Goal: Information Seeking & Learning: Learn about a topic

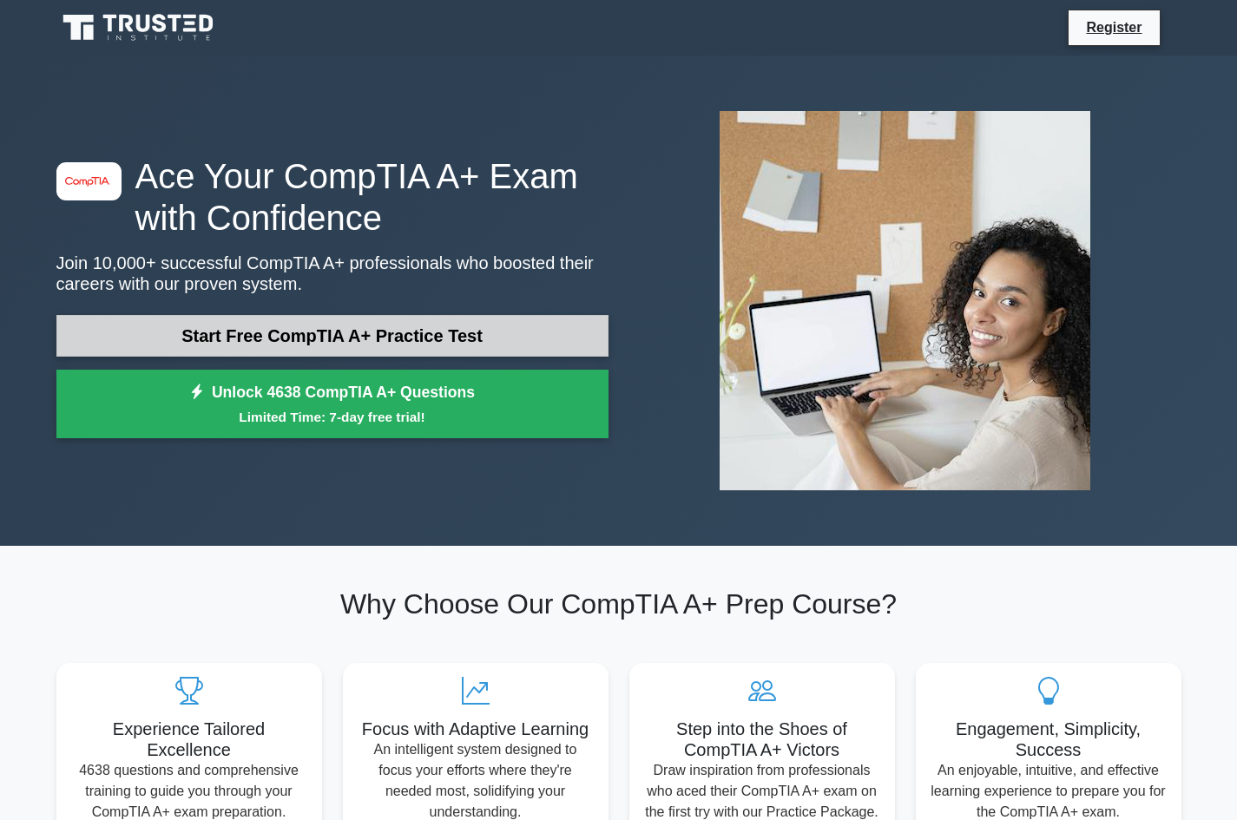
click at [374, 326] on link "Start Free CompTIA A+ Practice Test" at bounding box center [332, 336] width 552 height 42
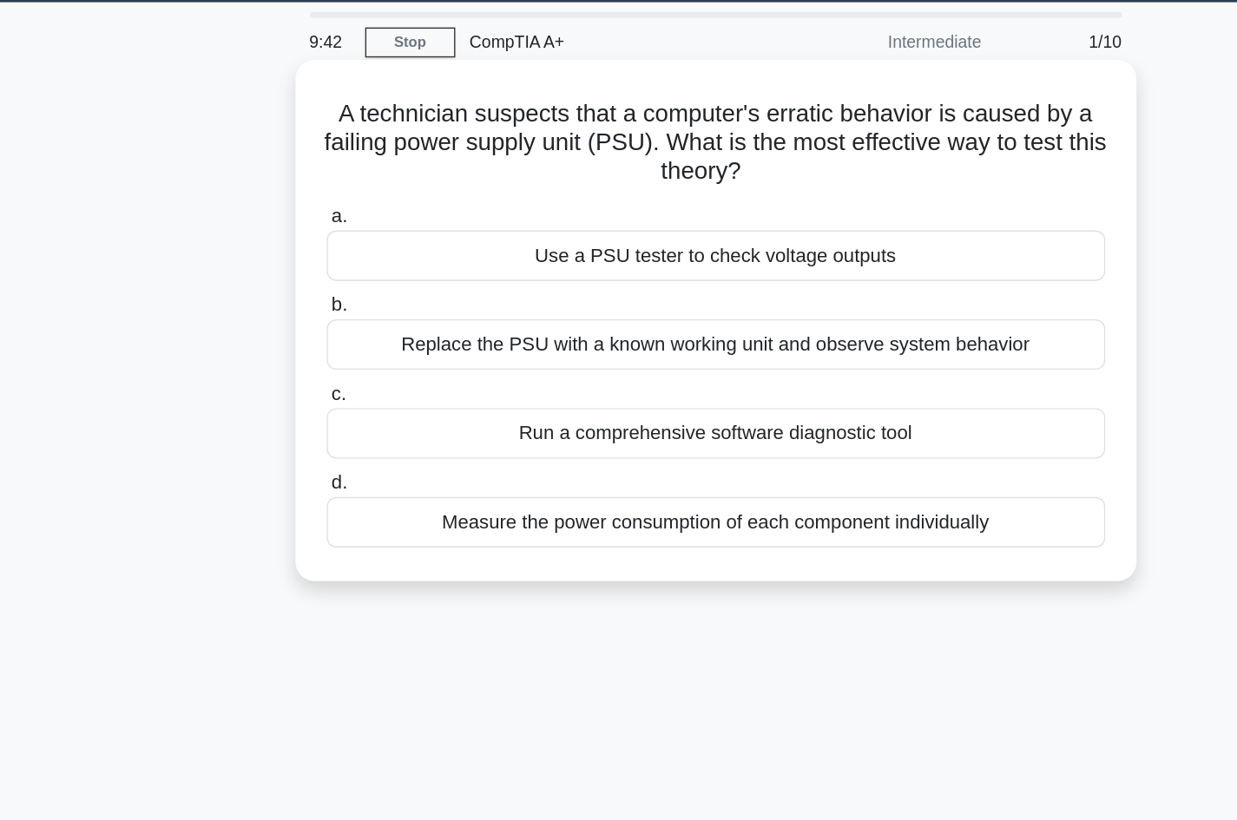
click at [488, 243] on div "Use a PSU tester to check voltage outputs" at bounding box center [619, 238] width 562 height 36
click at [338, 216] on input "a. Use a PSU tester to check voltage outputs" at bounding box center [338, 210] width 0 height 11
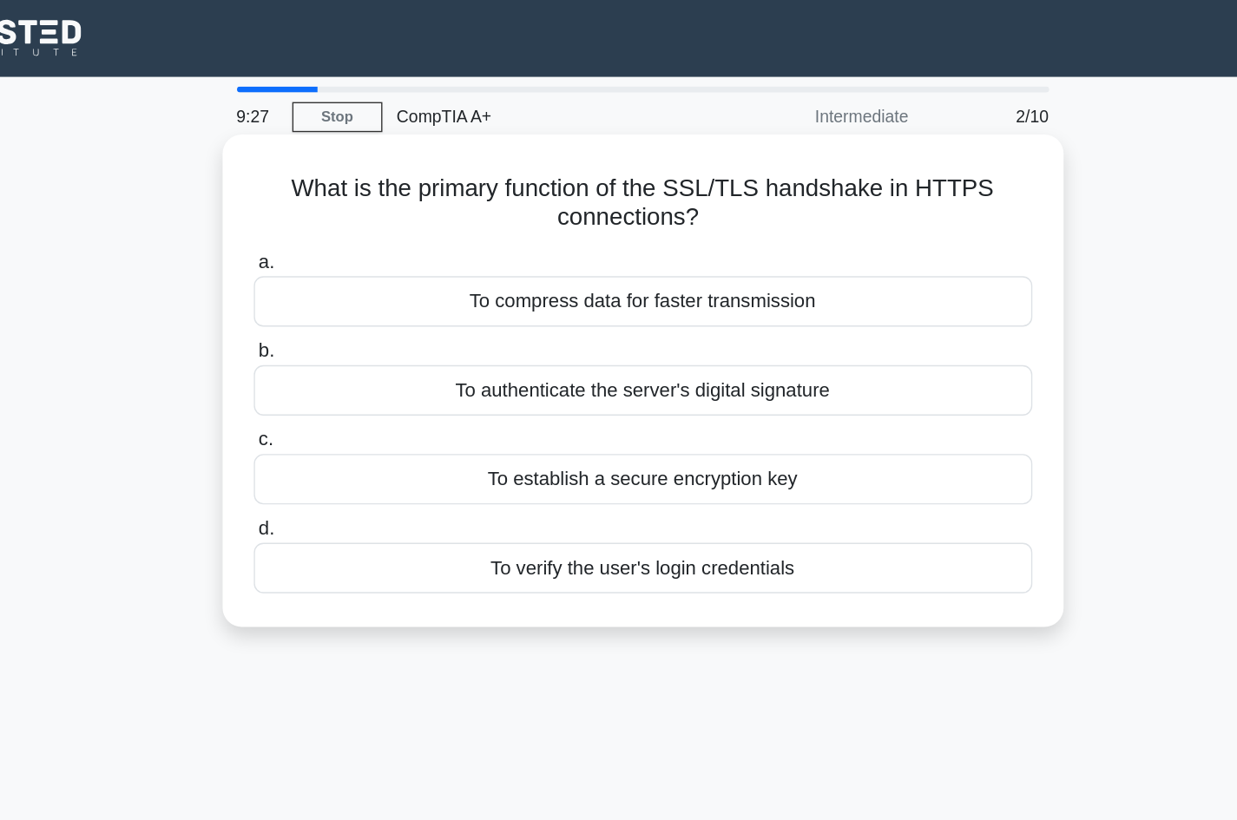
click at [627, 346] on div "To establish a secure encryption key" at bounding box center [619, 346] width 562 height 36
click at [338, 324] on input "c. To establish a secure encryption key" at bounding box center [338, 317] width 0 height 11
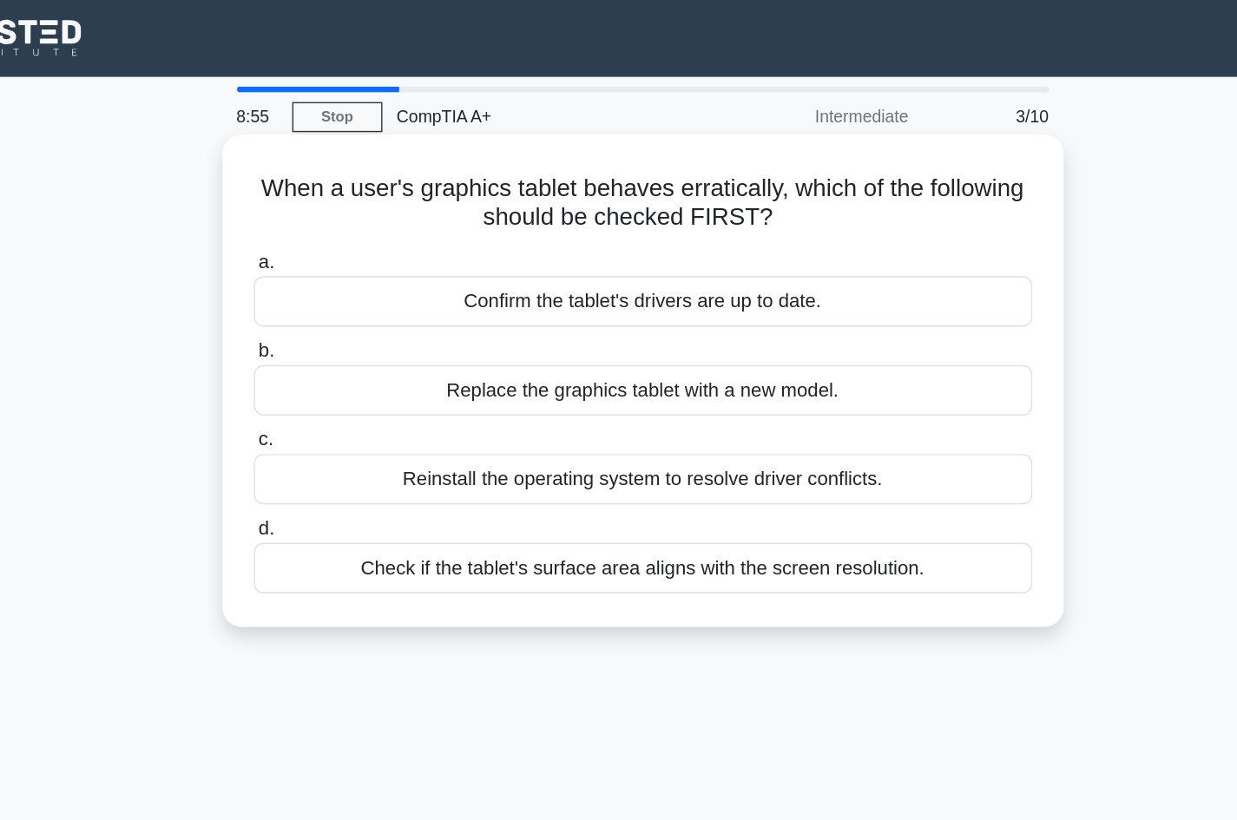
click at [518, 218] on div "Confirm the tablet's drivers are up to date." at bounding box center [619, 218] width 562 height 36
click at [338, 195] on input "a. Confirm the tablet's drivers are up to date." at bounding box center [338, 189] width 0 height 11
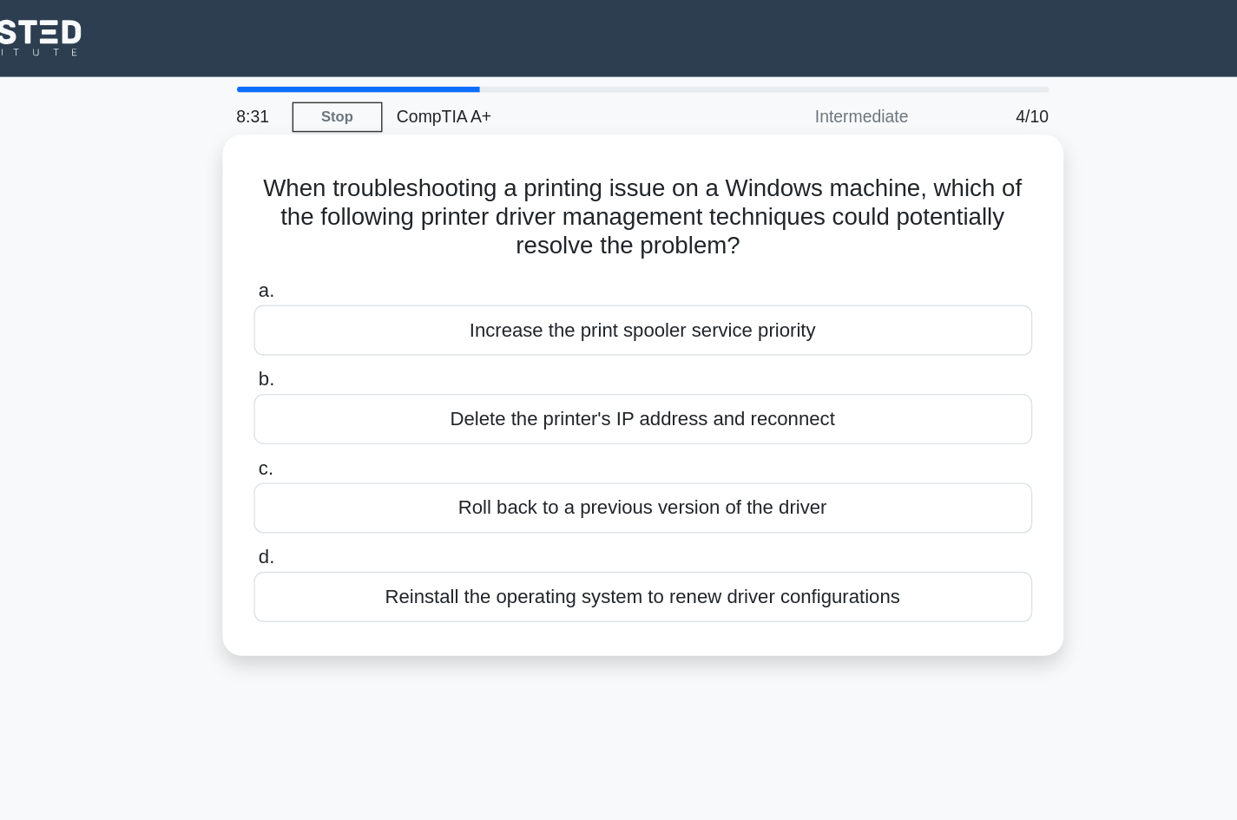
click at [443, 299] on div "Delete the printer's IP address and reconnect" at bounding box center [619, 303] width 562 height 36
click at [338, 280] on input "b. Delete the printer's IP address and reconnect" at bounding box center [338, 274] width 0 height 11
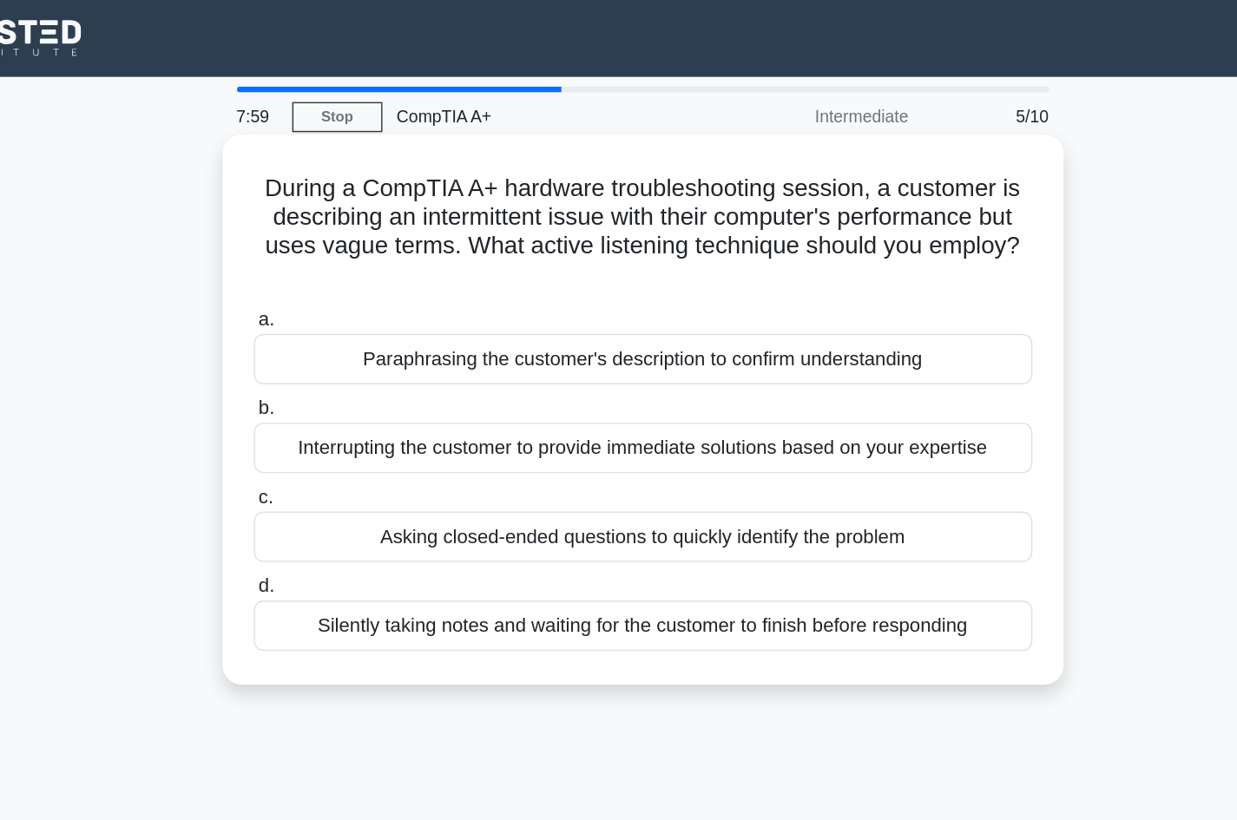
click at [531, 397] on div "Asking closed-ended questions to quickly identify the problem" at bounding box center [619, 388] width 562 height 36
click at [338, 365] on input "c. Asking closed-ended questions to quickly identify the problem" at bounding box center [338, 359] width 0 height 11
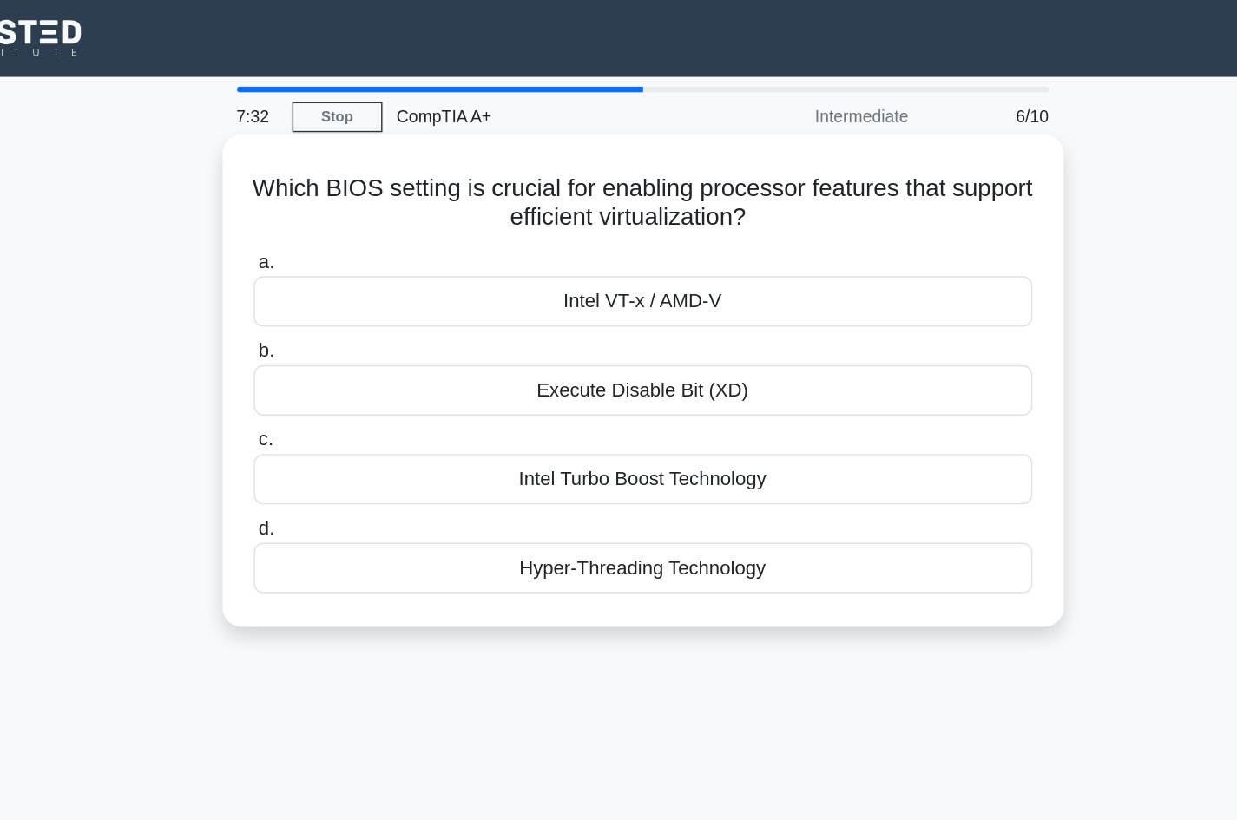
click at [556, 407] on div "Hyper-Threading Technology" at bounding box center [619, 410] width 562 height 36
click at [338, 388] on input "d. Hyper-Threading Technology" at bounding box center [338, 382] width 0 height 11
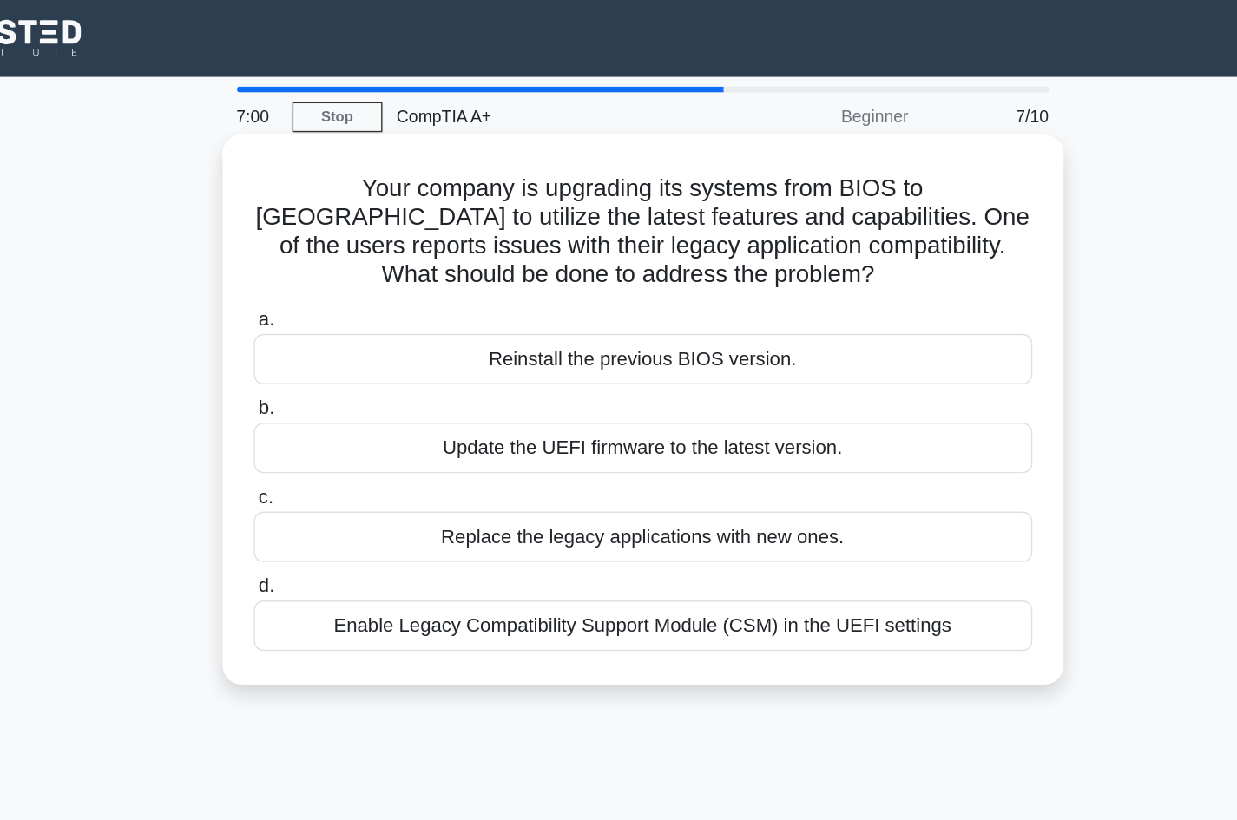
click at [703, 463] on div "Enable Legacy Compatibility Support Module (CSM) in the UEFI settings" at bounding box center [619, 452] width 562 height 36
click at [338, 430] on input "d. Enable Legacy Compatibility Support Module (CSM) in the UEFI settings" at bounding box center [338, 423] width 0 height 11
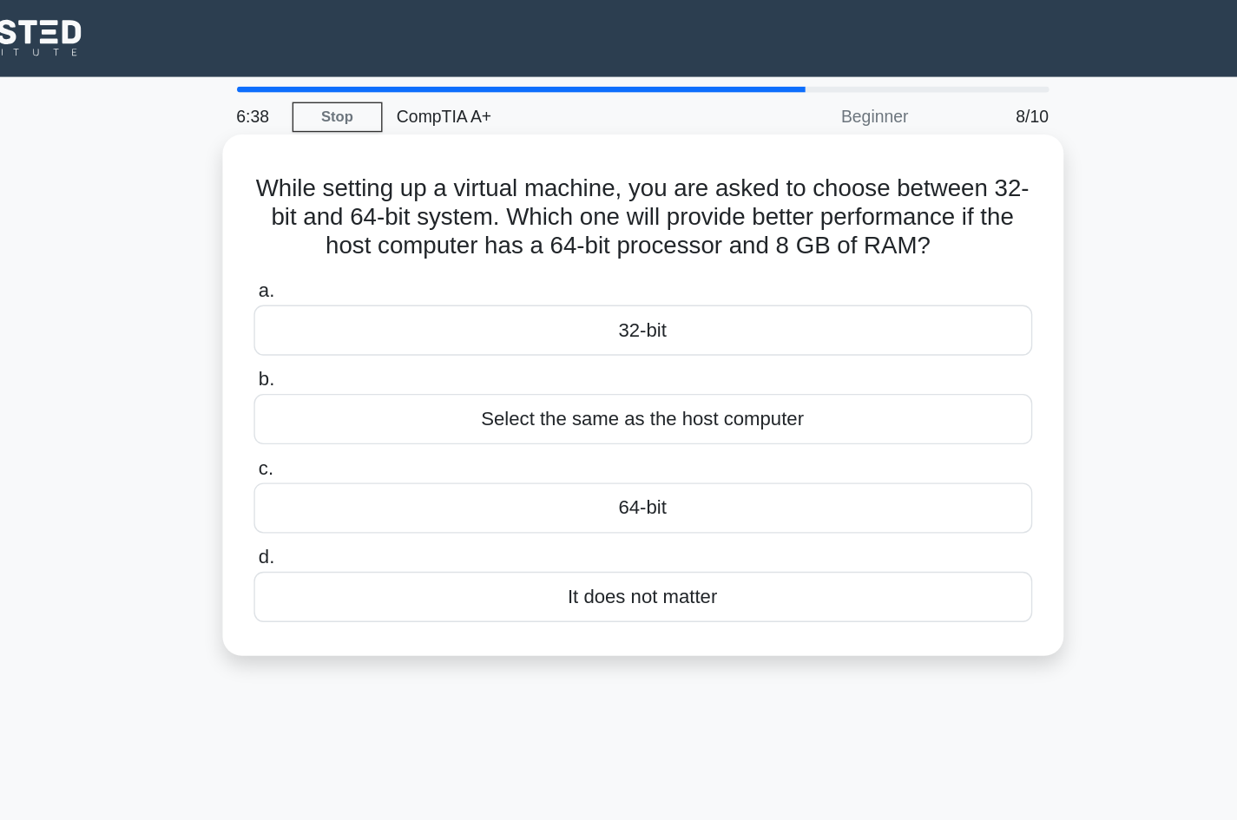
click at [648, 378] on div "64-bit" at bounding box center [619, 367] width 562 height 36
click at [338, 345] on input "c. 64-bit" at bounding box center [338, 338] width 0 height 11
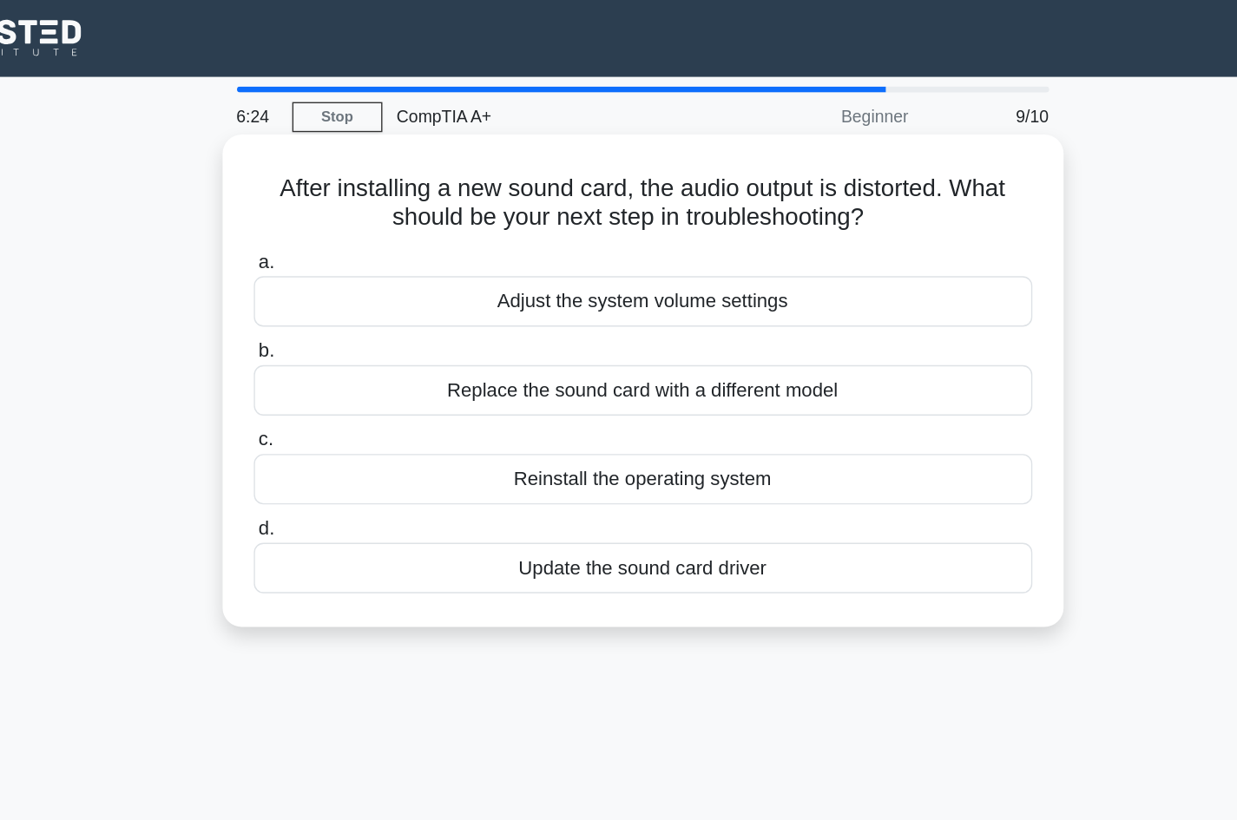
click at [574, 404] on div "Update the sound card driver" at bounding box center [619, 410] width 562 height 36
click at [338, 388] on input "d. Update the sound card driver" at bounding box center [338, 382] width 0 height 11
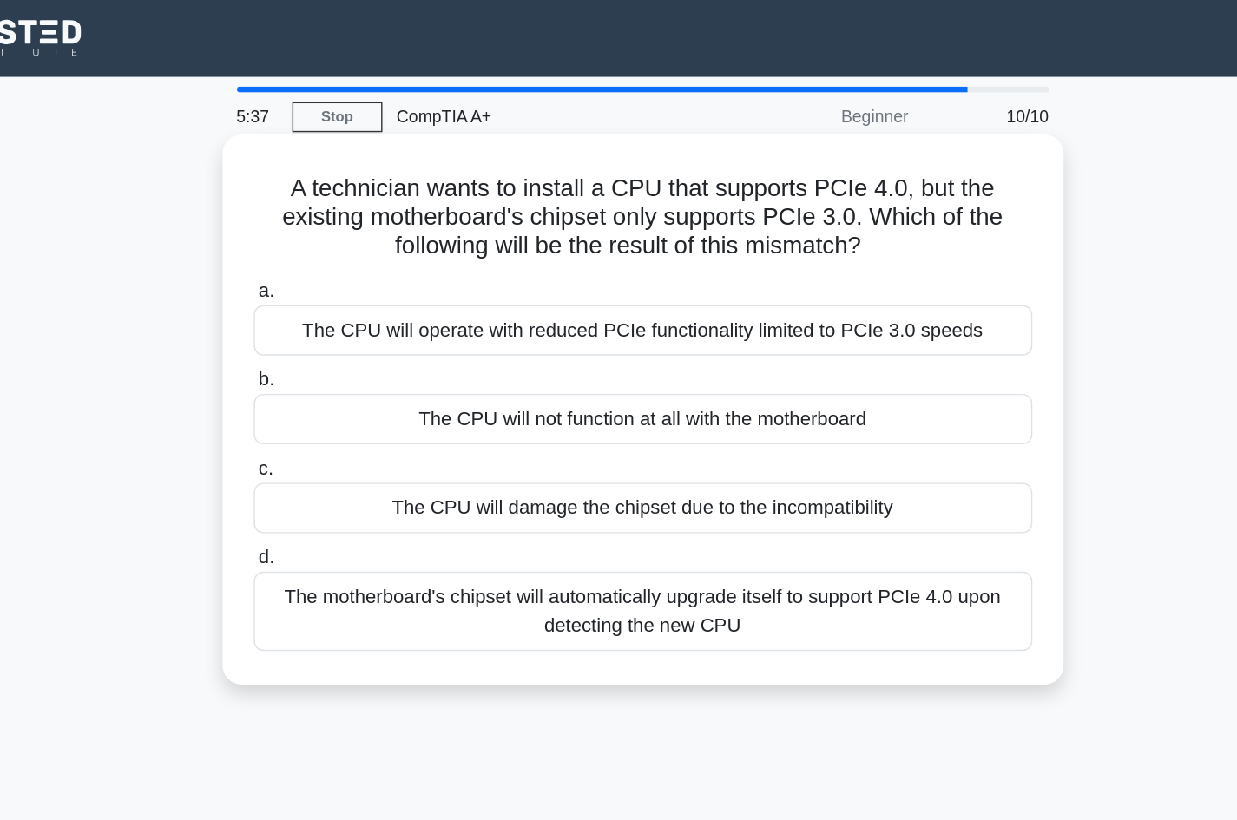
click at [593, 307] on div "The CPU will not function at all with the motherboard" at bounding box center [619, 303] width 562 height 36
click at [338, 280] on input "b. The CPU will not function at all with the motherboard" at bounding box center [338, 274] width 0 height 11
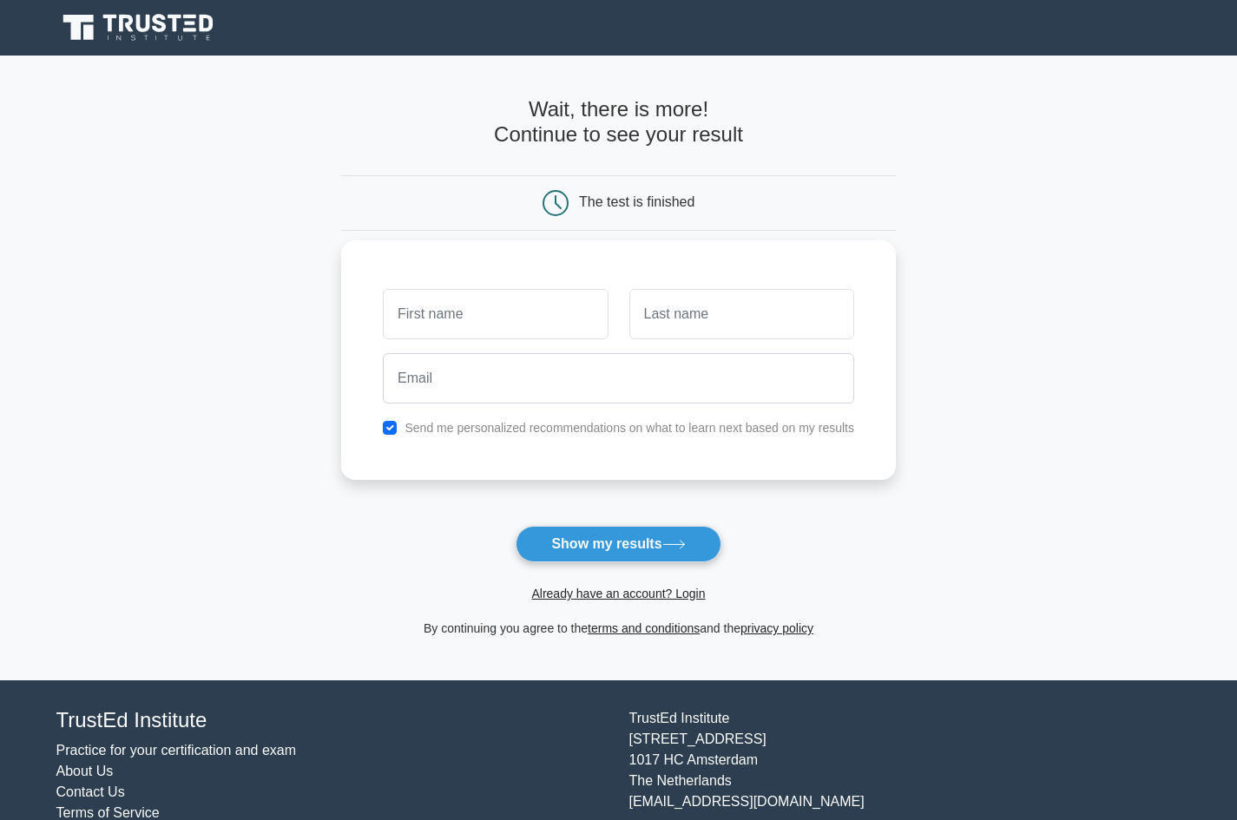
click at [522, 328] on input "text" at bounding box center [495, 314] width 225 height 50
type input "ondris"
type input "p"
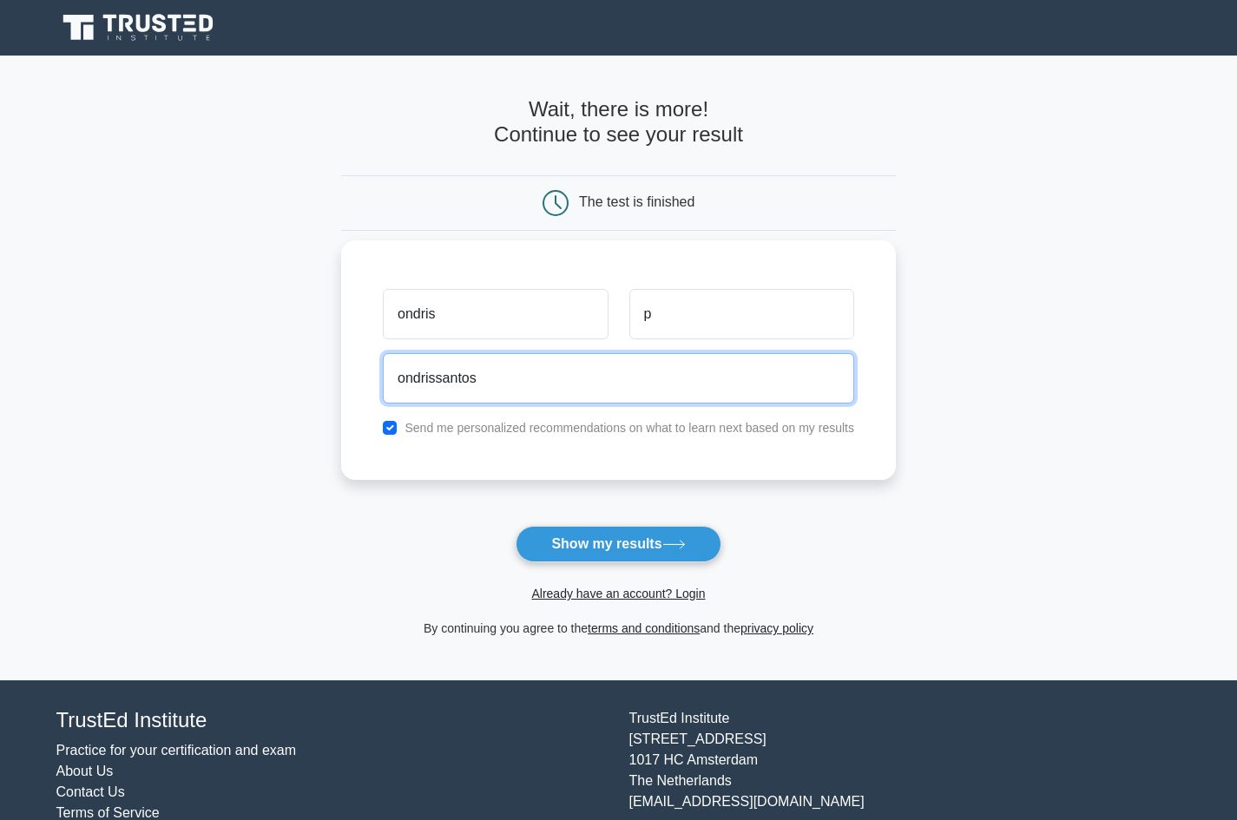
type input "ondrissantos@seznam.cz"
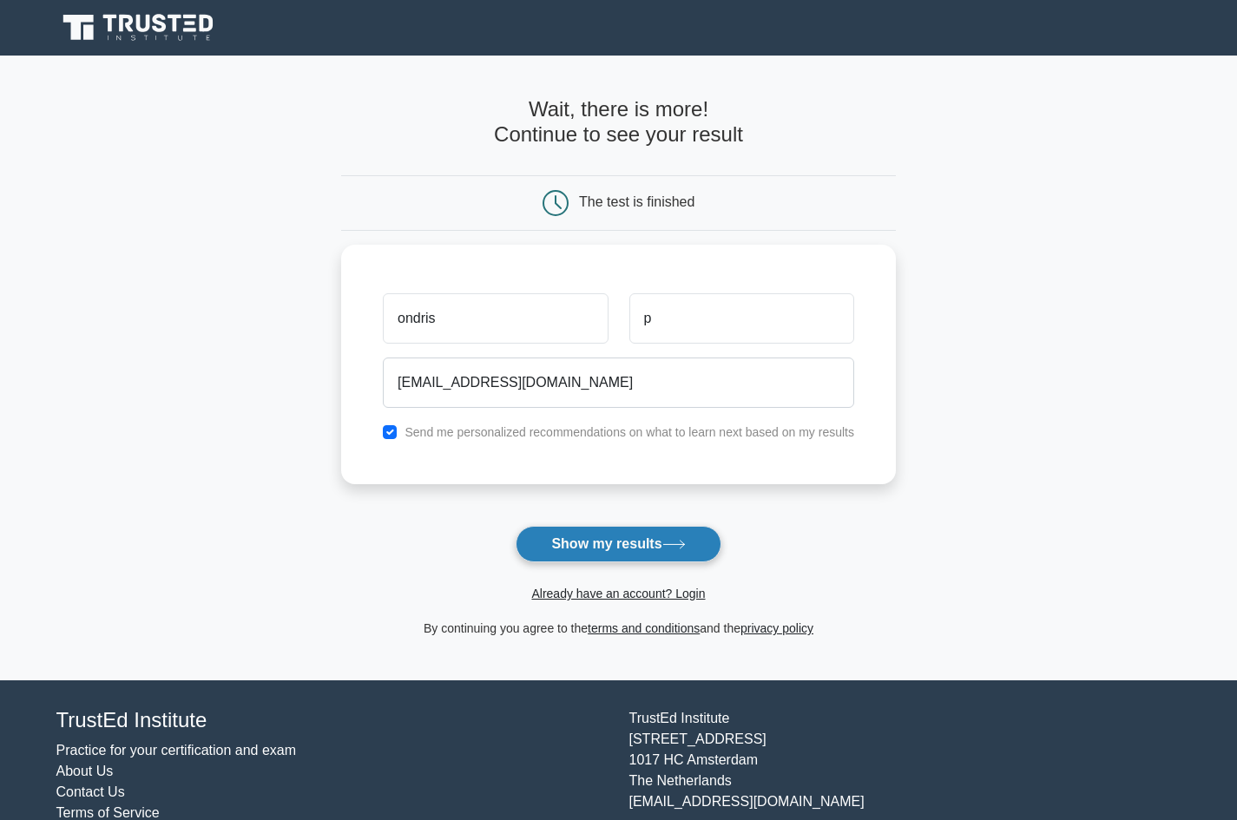
click at [621, 533] on button "Show my results" at bounding box center [618, 544] width 205 height 36
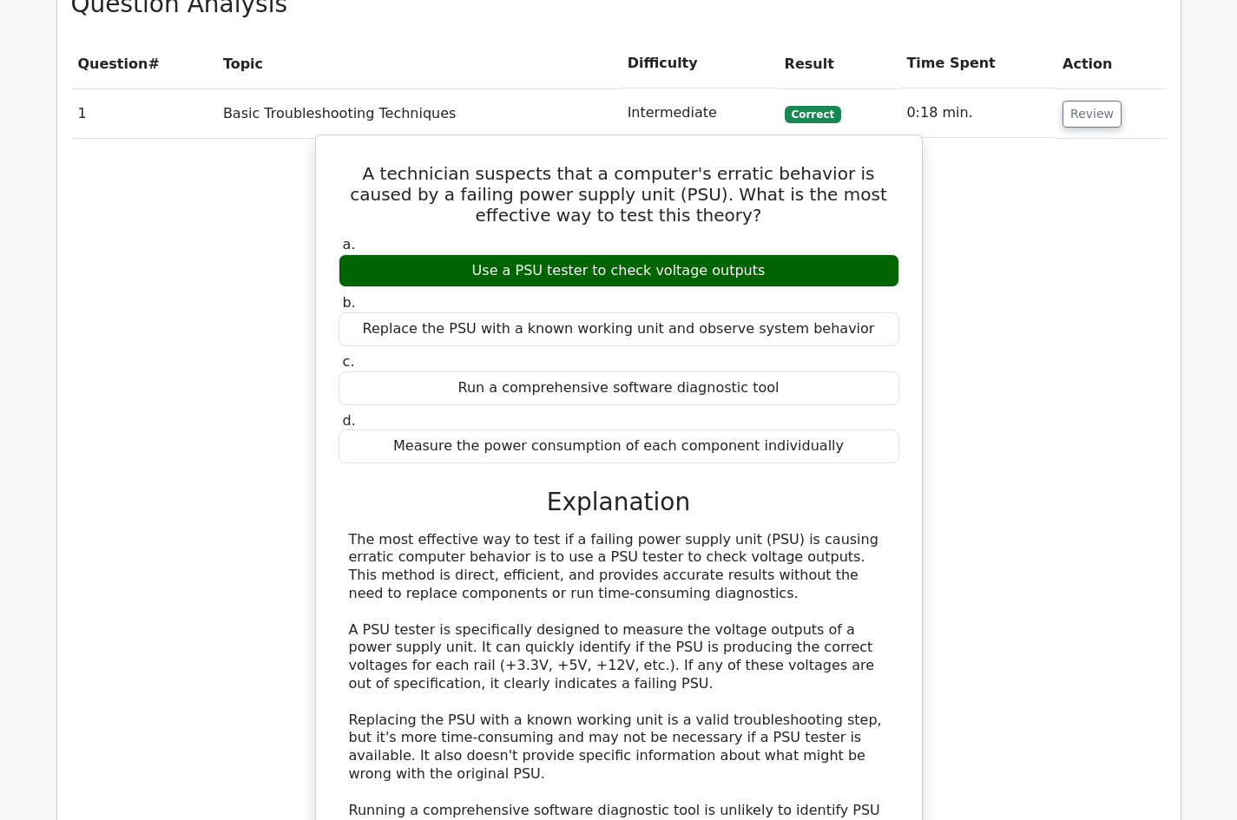
scroll to position [1535, 0]
